Goal: Navigation & Orientation: Find specific page/section

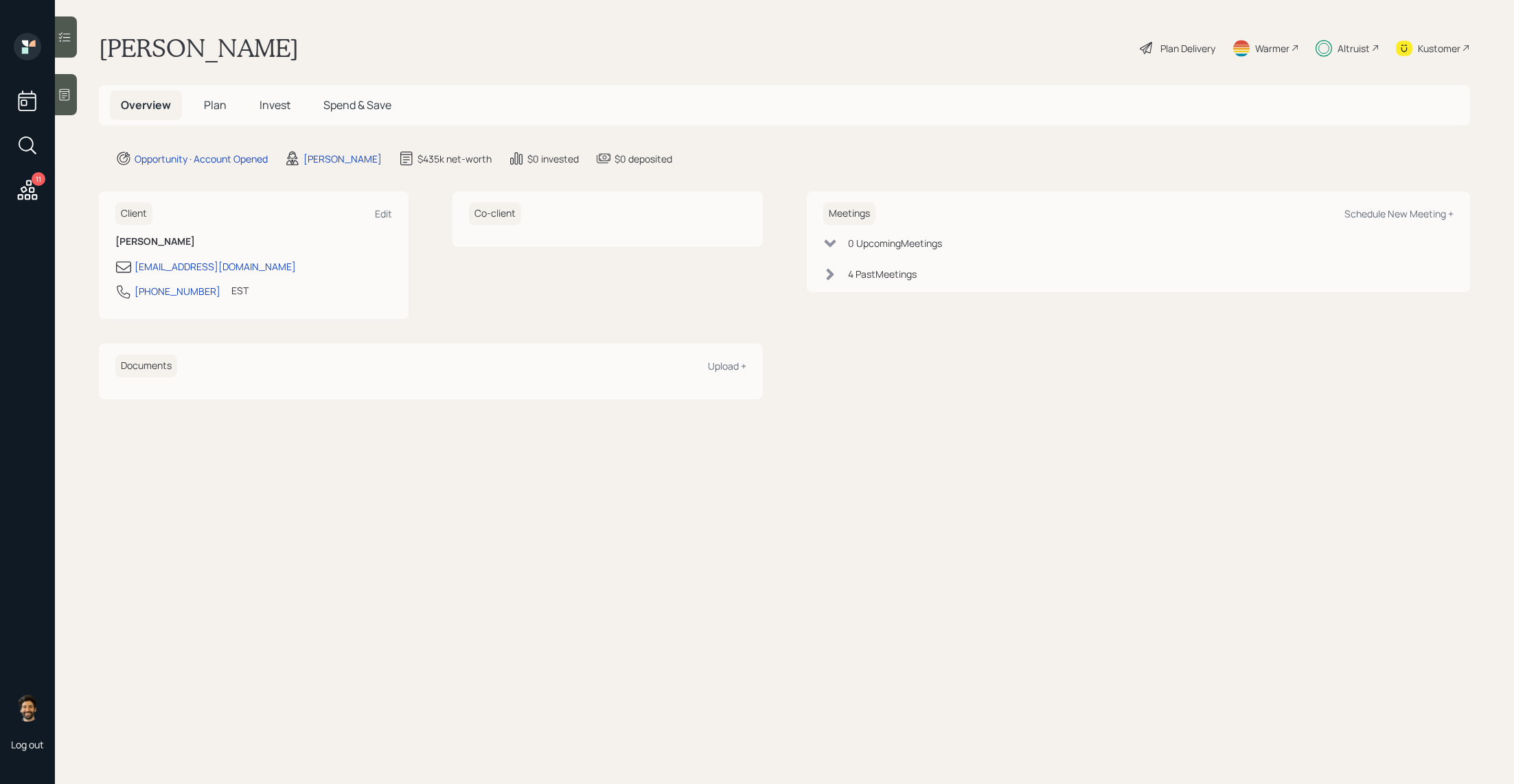
click at [1364, 59] on div "Altruist" at bounding box center [1347, 48] width 64 height 30
click at [271, 102] on span "Invest" at bounding box center [275, 105] width 31 height 15
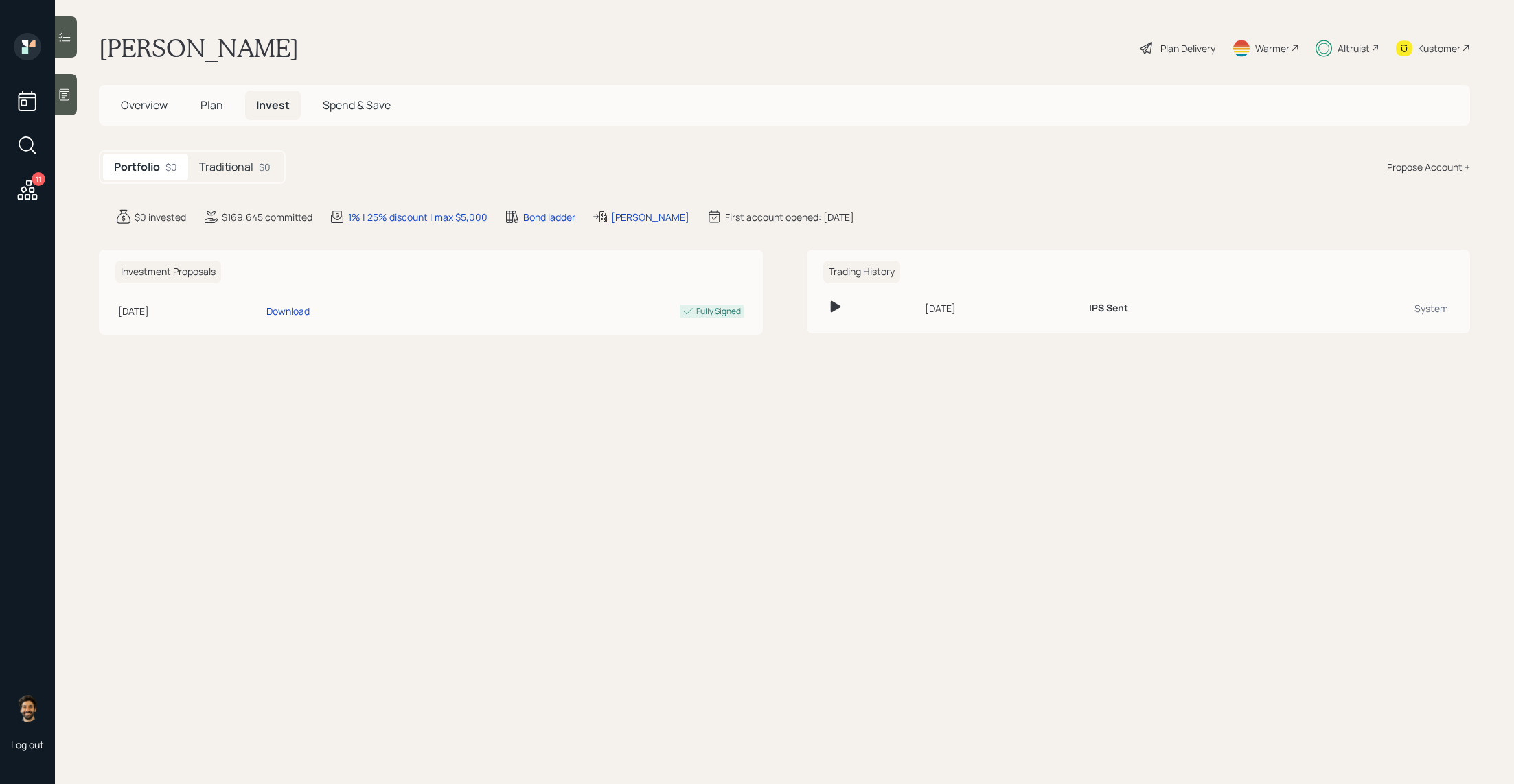
click at [229, 165] on h5 "Traditional" at bounding box center [226, 167] width 54 height 13
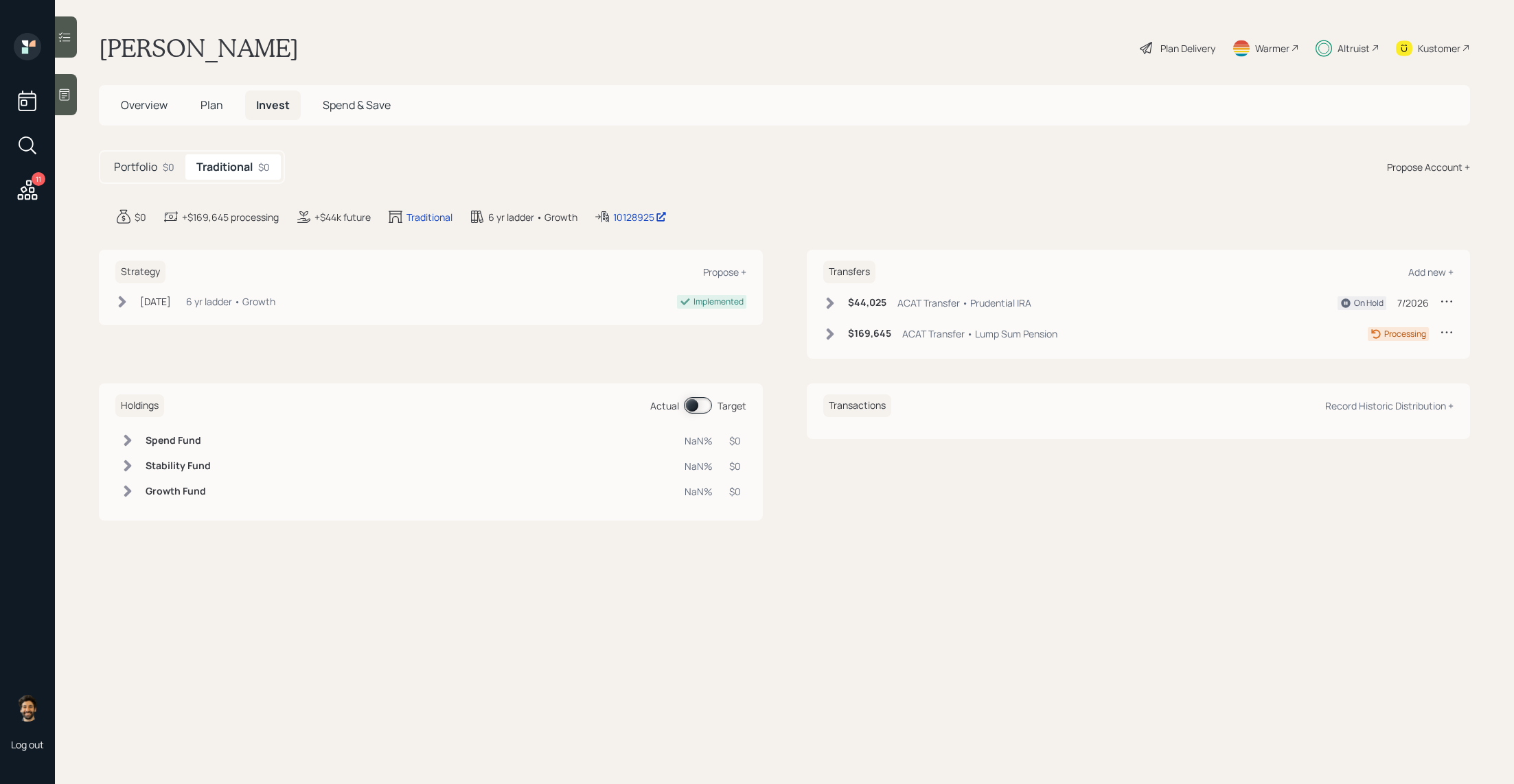
click at [203, 106] on span "Plan" at bounding box center [212, 105] width 23 height 15
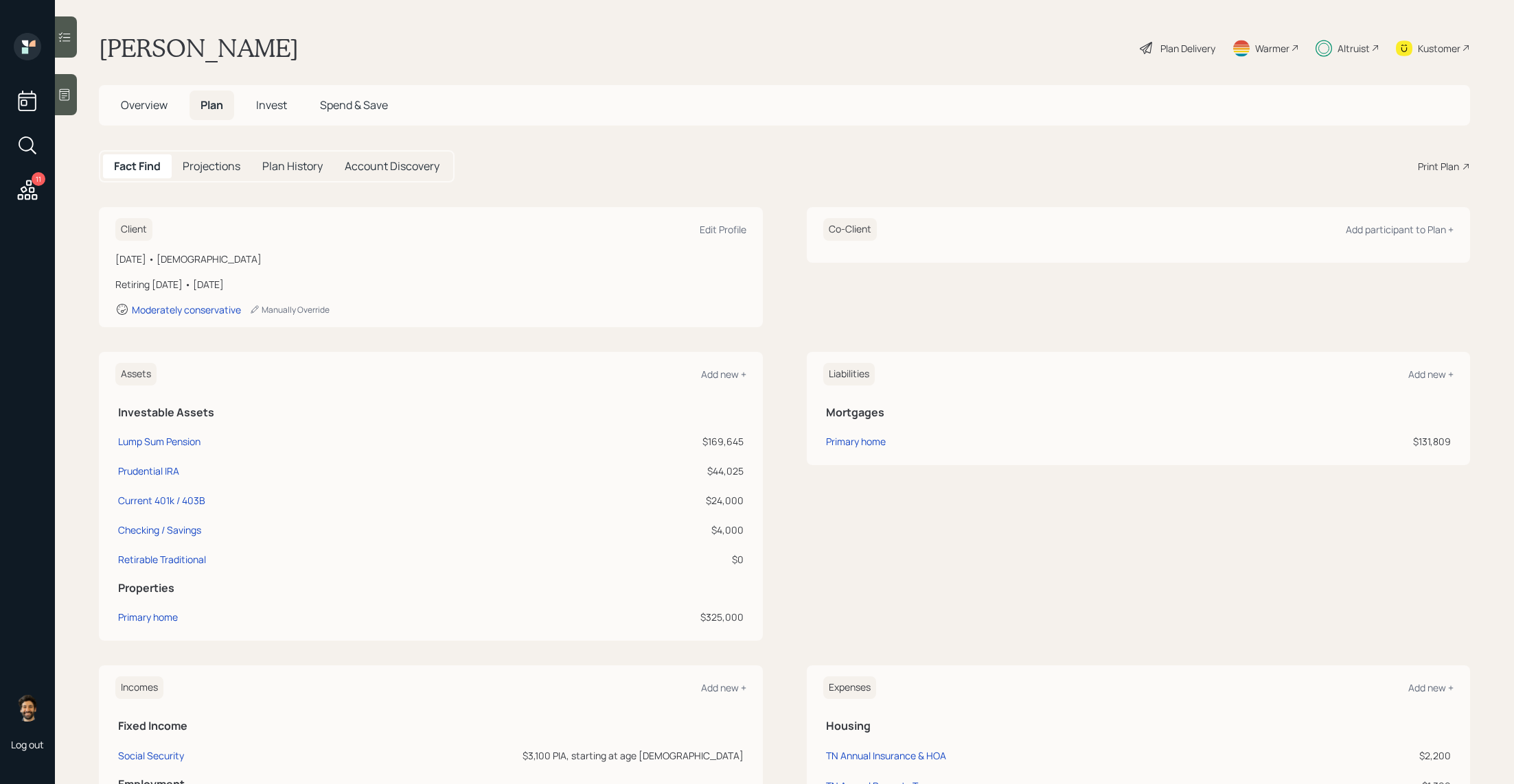
click at [136, 119] on h5 "Overview" at bounding box center [144, 105] width 69 height 29
